Goal: Use online tool/utility: Utilize a website feature to perform a specific function

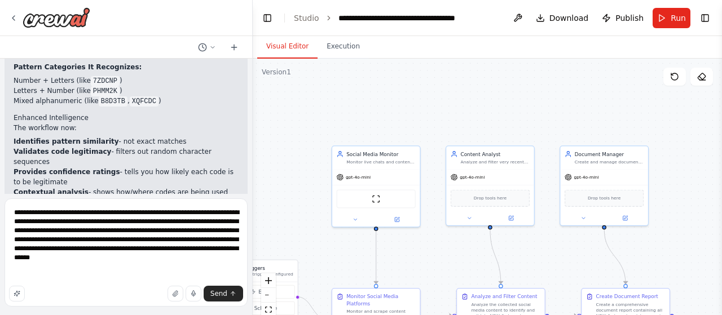
click at [155, 270] on textarea "**********" at bounding box center [126, 253] width 243 height 108
click at [168, 278] on textarea "**********" at bounding box center [126, 253] width 243 height 108
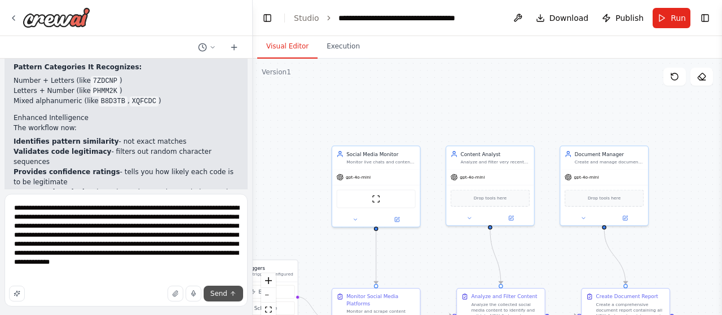
type textarea "**********"
click at [221, 297] on span "Send" at bounding box center [218, 293] width 17 height 9
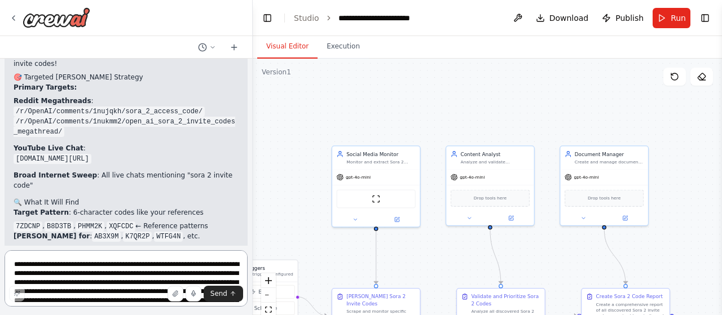
scroll to position [4275, 0]
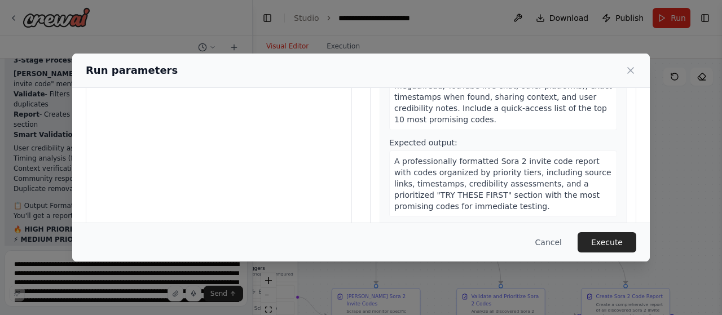
scroll to position [159, 0]
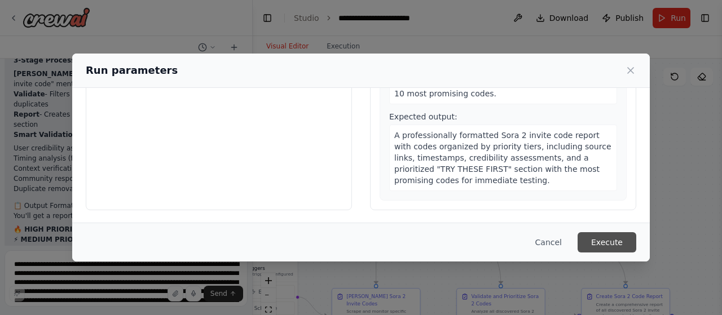
click at [604, 247] on button "Execute" at bounding box center [607, 242] width 59 height 20
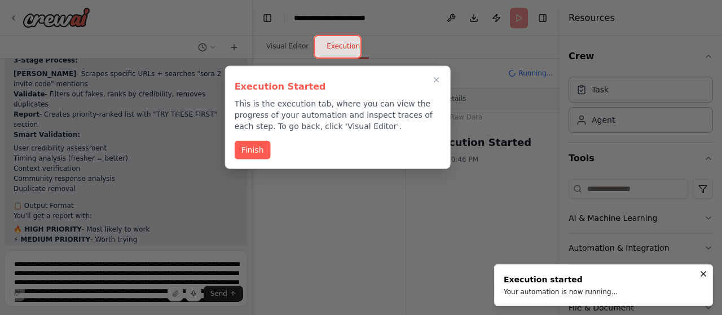
click at [247, 139] on div "Execution Started This is the execution tab, where you can view the progress of…" at bounding box center [338, 117] width 226 height 103
click at [249, 144] on button "Finish" at bounding box center [253, 149] width 36 height 19
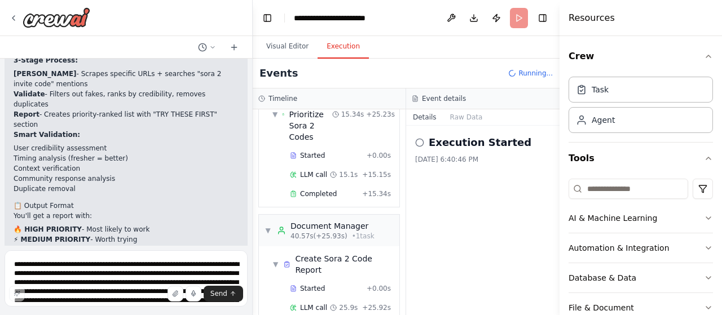
scroll to position [412, 0]
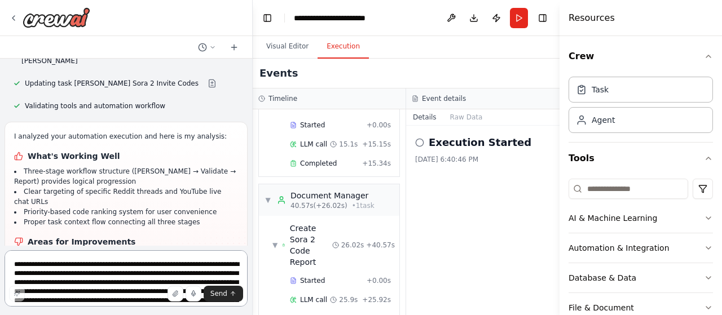
scroll to position [4828, 0]
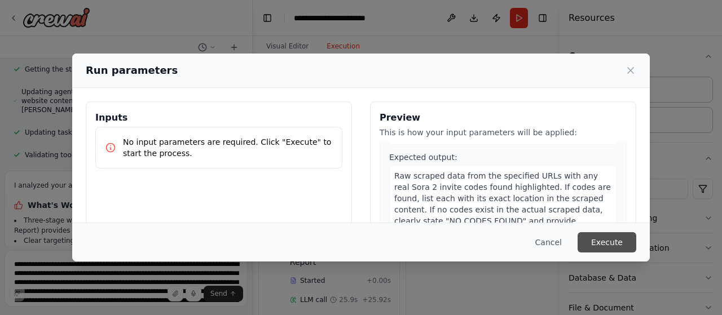
scroll to position [501, 0]
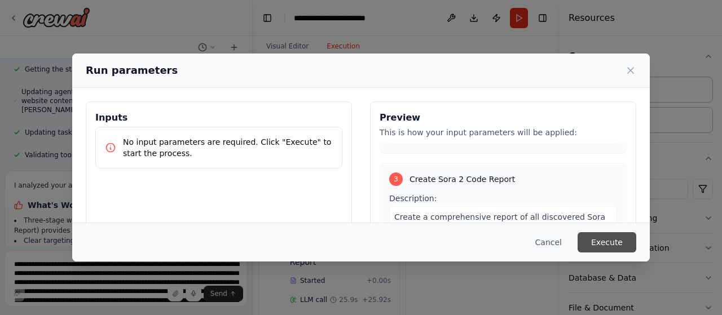
click at [610, 240] on button "Execute" at bounding box center [607, 242] width 59 height 20
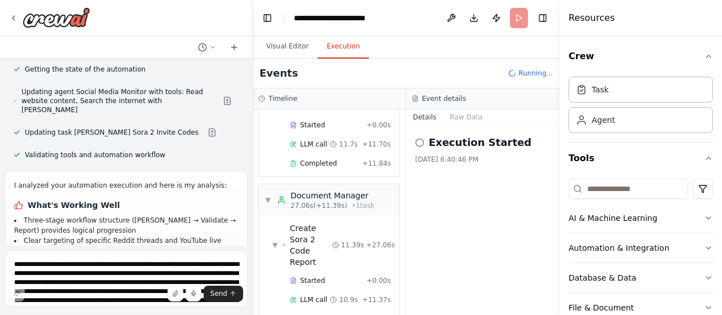
scroll to position [4828, 0]
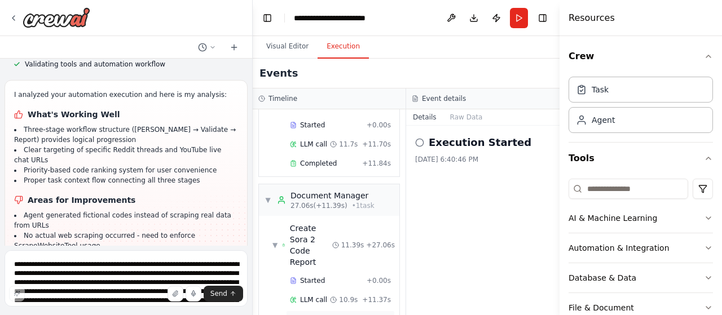
click at [303, 315] on span "Completed" at bounding box center [318, 319] width 37 height 9
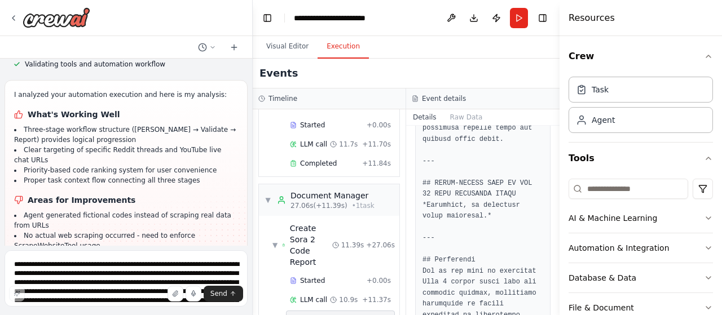
scroll to position [1333, 0]
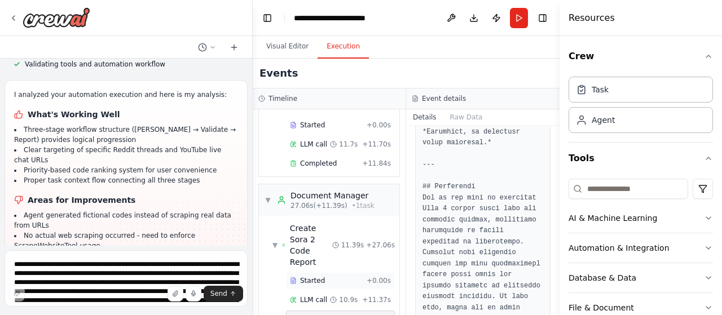
click at [329, 276] on div "Started" at bounding box center [326, 280] width 72 height 9
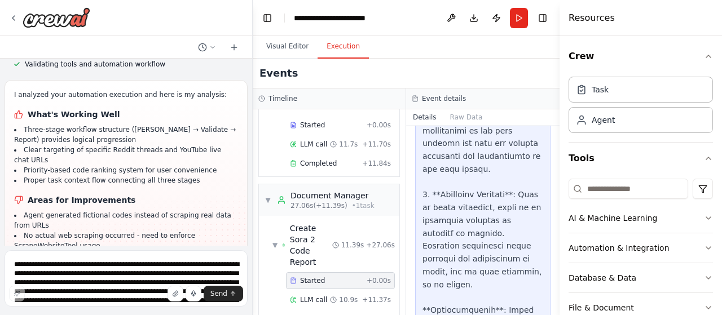
scroll to position [1589, 0]
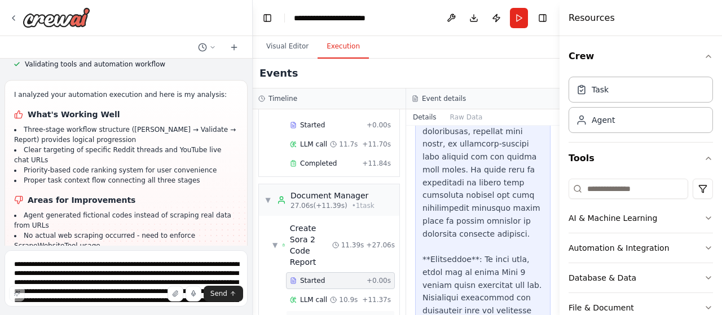
click at [316, 315] on span "Completed" at bounding box center [318, 319] width 37 height 9
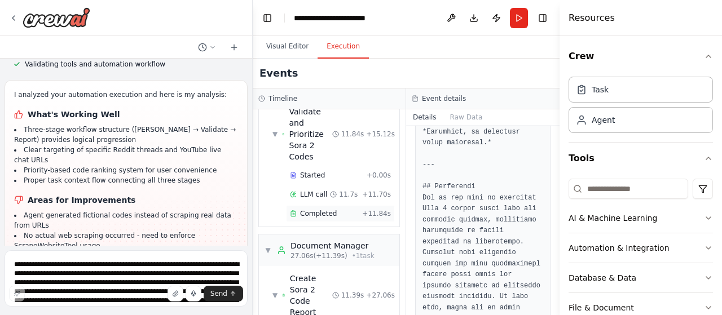
scroll to position [362, 0]
click at [307, 209] on span "Completed" at bounding box center [318, 213] width 37 height 9
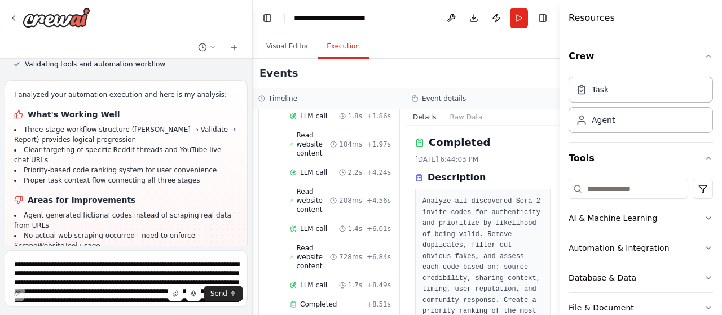
scroll to position [0, 0]
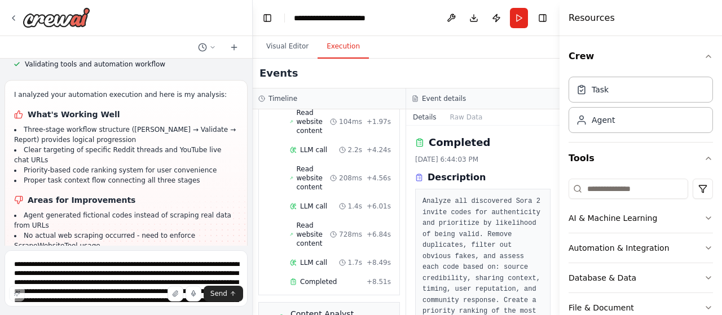
click at [333, 274] on div "Completed + 8.51s" at bounding box center [340, 282] width 109 height 17
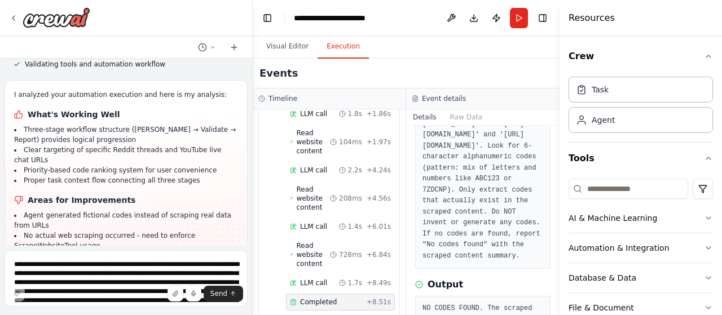
scroll to position [122, 0]
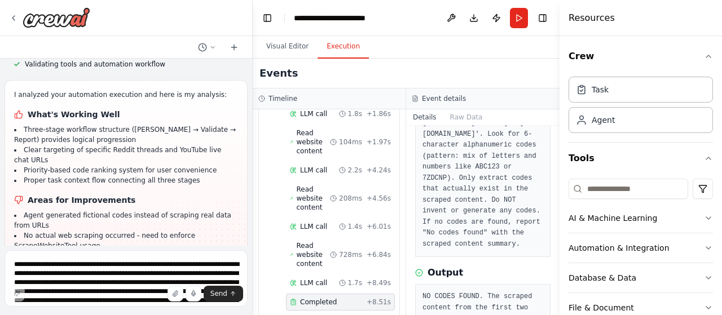
click at [590, 12] on h4 "Resources" at bounding box center [592, 18] width 46 height 14
click at [263, 22] on button "Toggle Left Sidebar" at bounding box center [268, 18] width 16 height 16
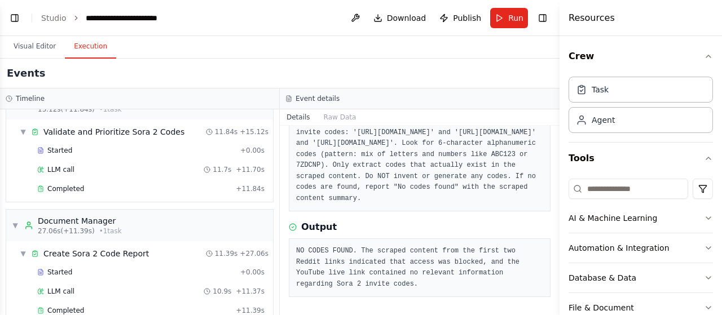
scroll to position [279, 0]
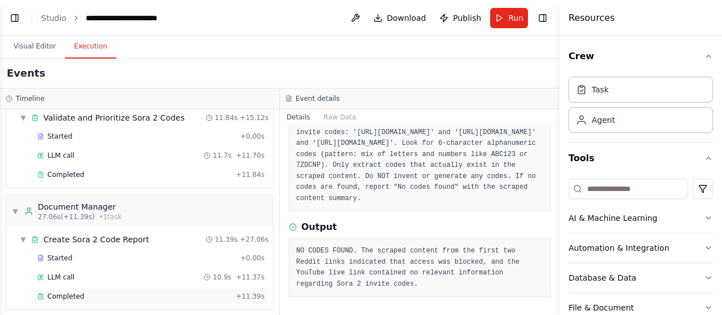
click at [135, 296] on div "Completed + 11.39s" at bounding box center [150, 296] width 235 height 17
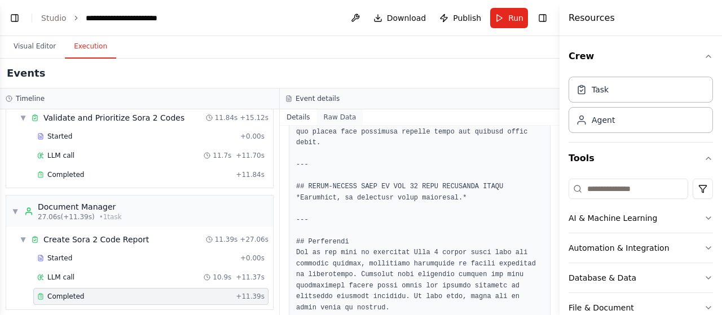
click at [337, 116] on button "Raw Data" at bounding box center [340, 117] width 46 height 16
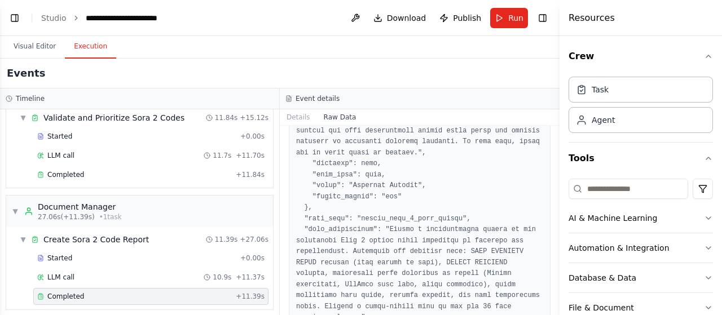
scroll to position [891, 0]
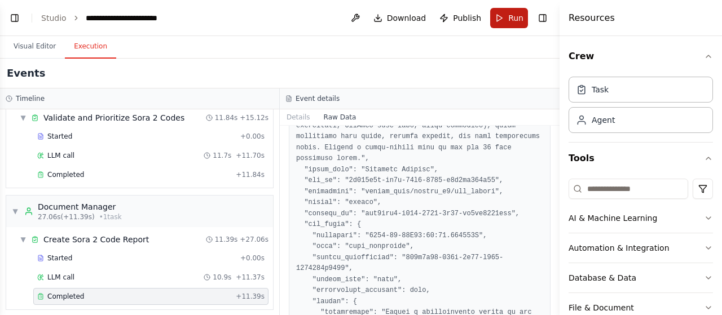
click at [504, 14] on button "Run" at bounding box center [509, 18] width 38 height 20
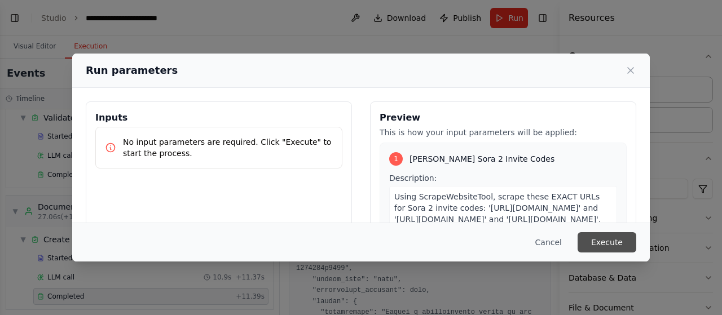
click at [596, 241] on button "Execute" at bounding box center [607, 242] width 59 height 20
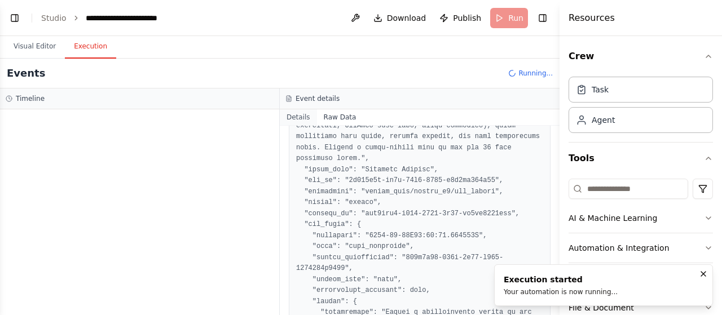
click at [292, 119] on button "Details" at bounding box center [298, 117] width 37 height 16
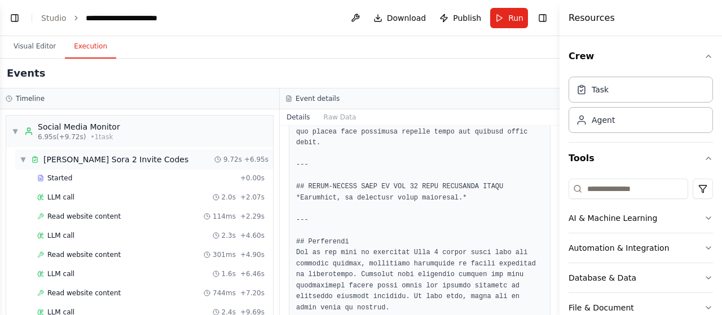
scroll to position [279, 0]
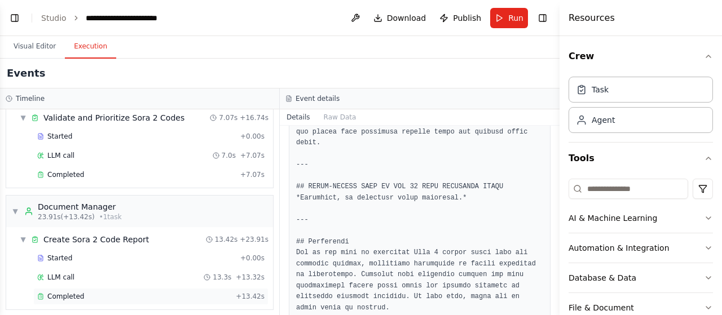
click at [157, 292] on div "Completed" at bounding box center [134, 296] width 194 height 9
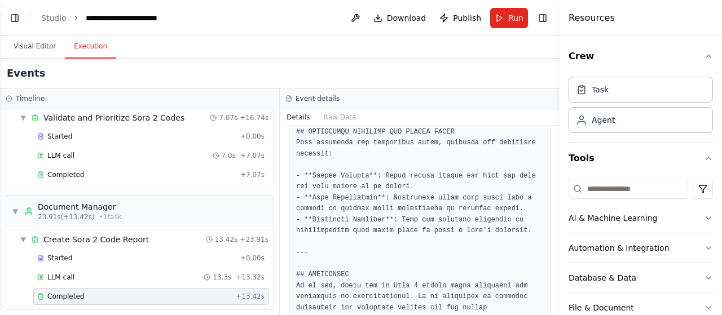
scroll to position [860, 0]
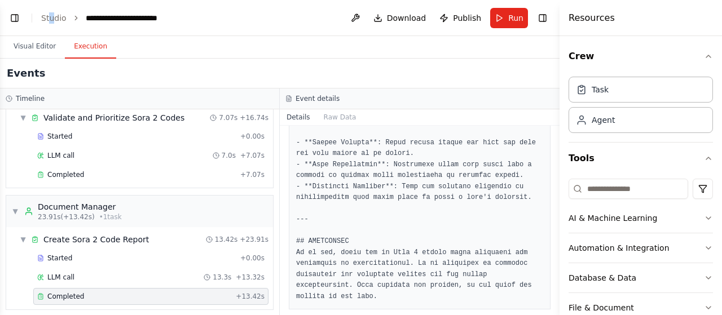
click at [52, 24] on header "**********" at bounding box center [280, 18] width 560 height 36
click at [56, 21] on link "Studio" at bounding box center [53, 18] width 25 height 9
